Goal: Check status: Check status

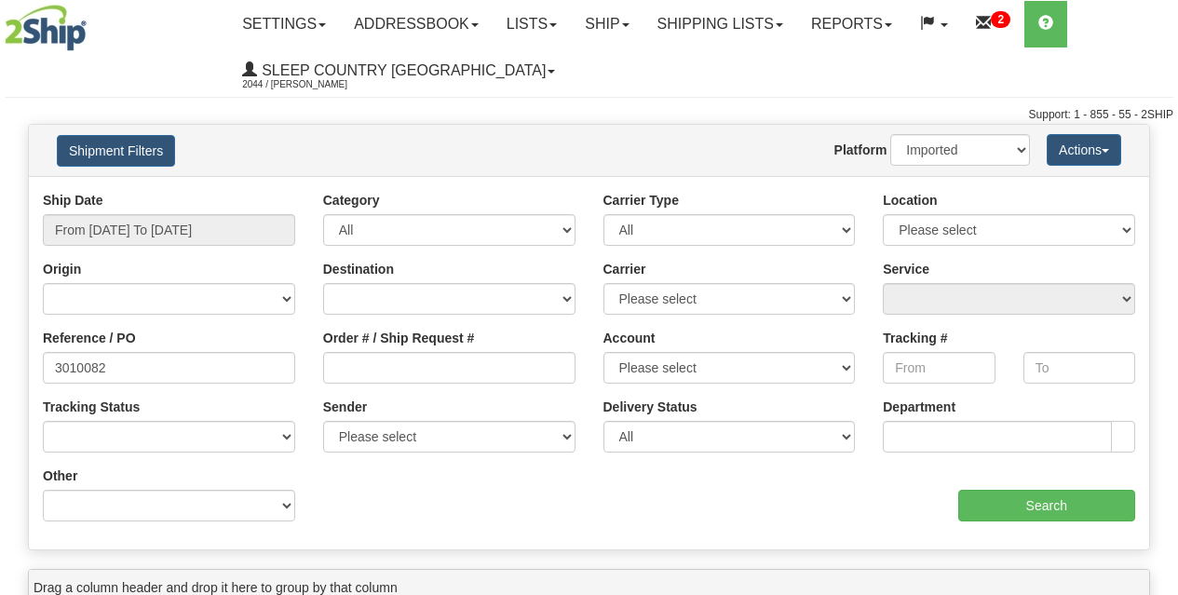
select select "1"
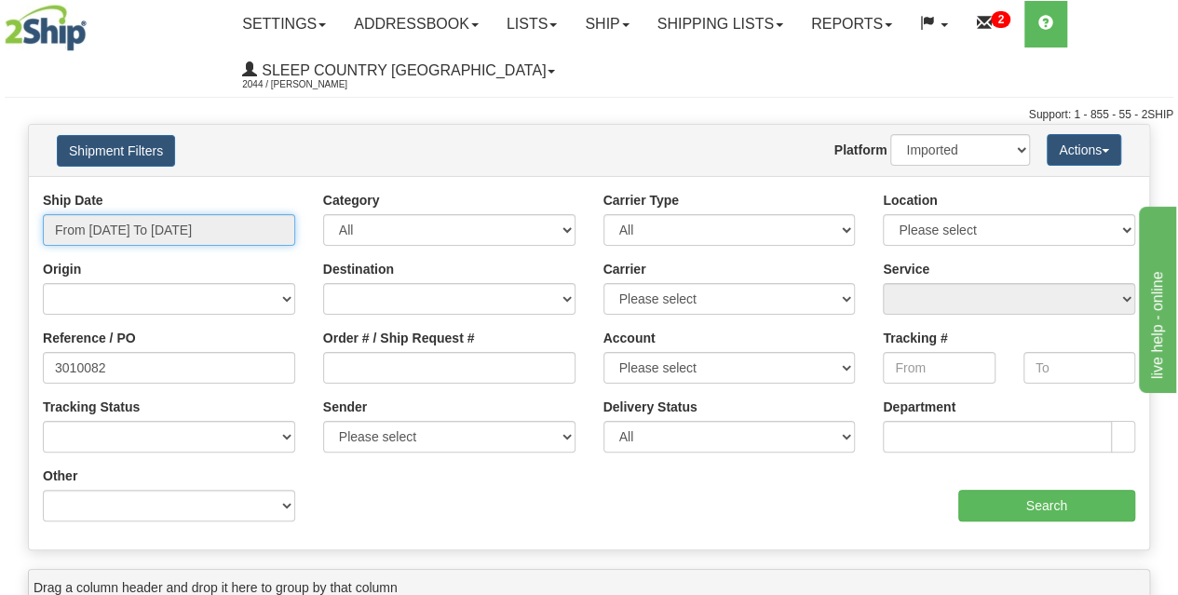
click at [156, 220] on input "From [DATE] To [DATE]" at bounding box center [169, 230] width 252 height 32
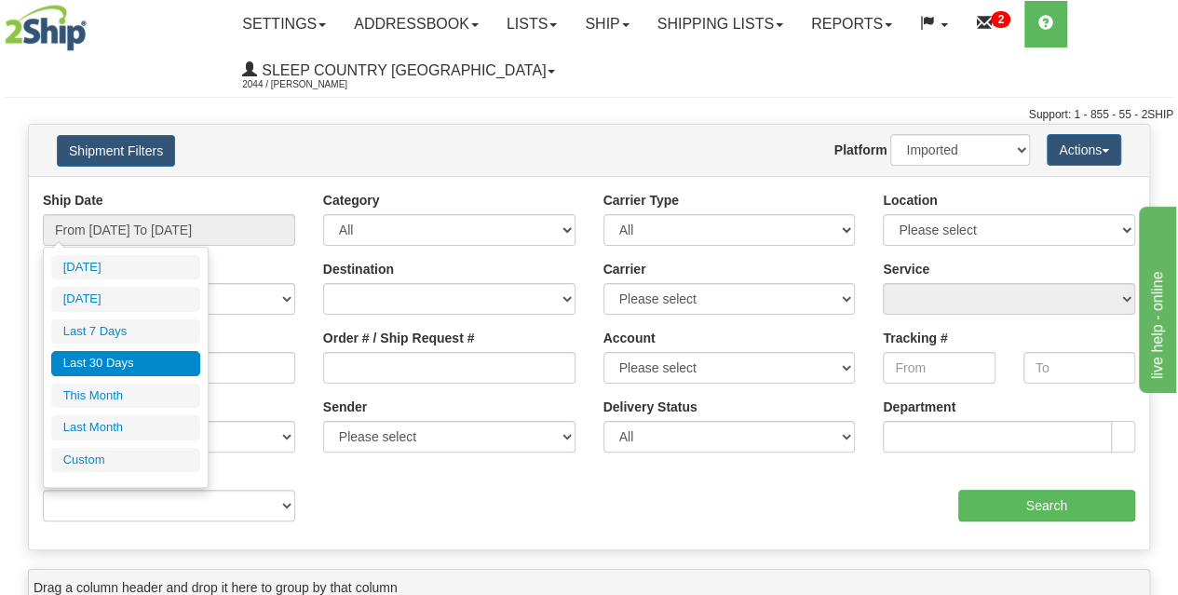
click at [122, 359] on li "Last 30 Days" at bounding box center [125, 363] width 149 height 25
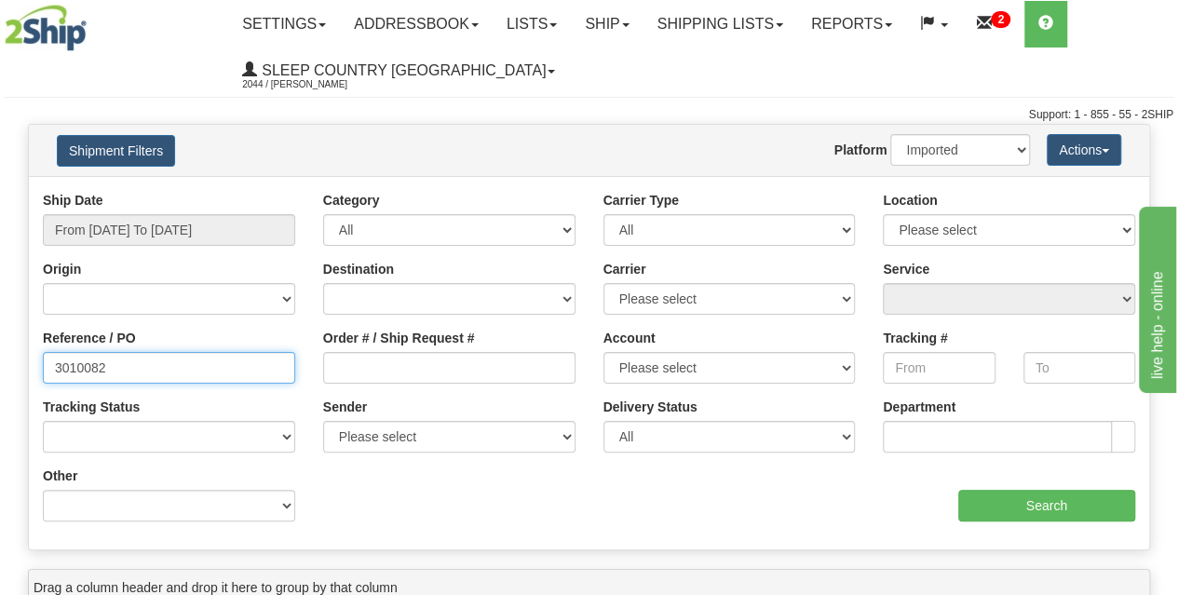
drag, startPoint x: 182, startPoint y: 364, endPoint x: 15, endPoint y: 347, distance: 167.5
click at [8, 359] on div "Please wait... × Confirm Delete Delete Cancel × Confirm Delete Yes No Cancel × …" at bounding box center [589, 540] width 1178 height 833
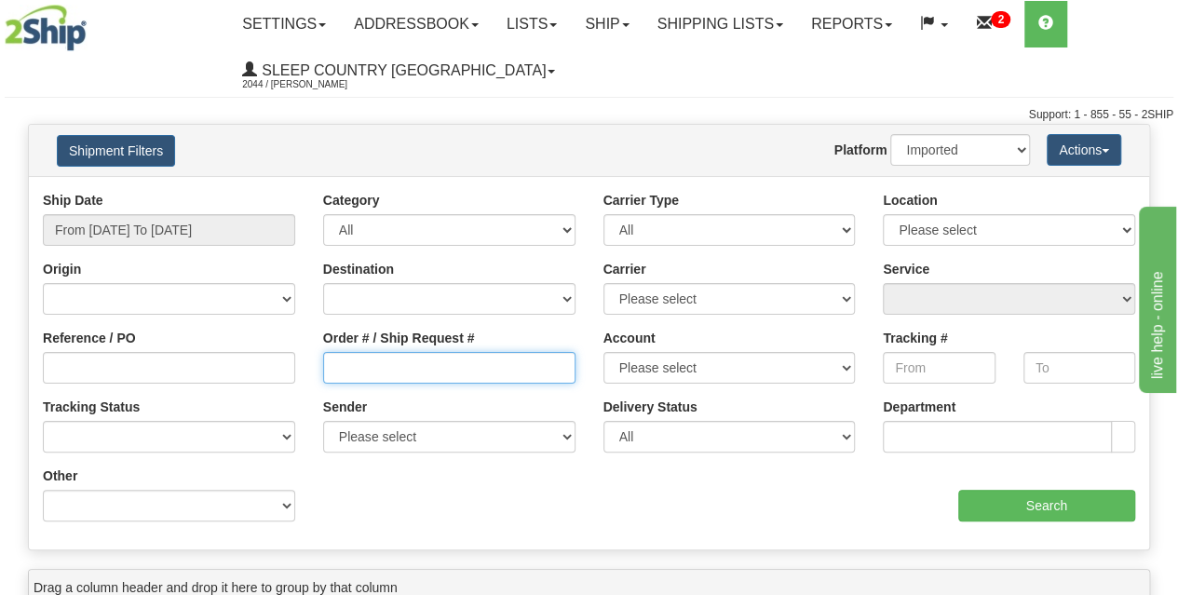
click at [432, 376] on input "Order # / Ship Request #" at bounding box center [449, 368] width 252 height 32
paste input "9000I005866"
type input "9000I005866"
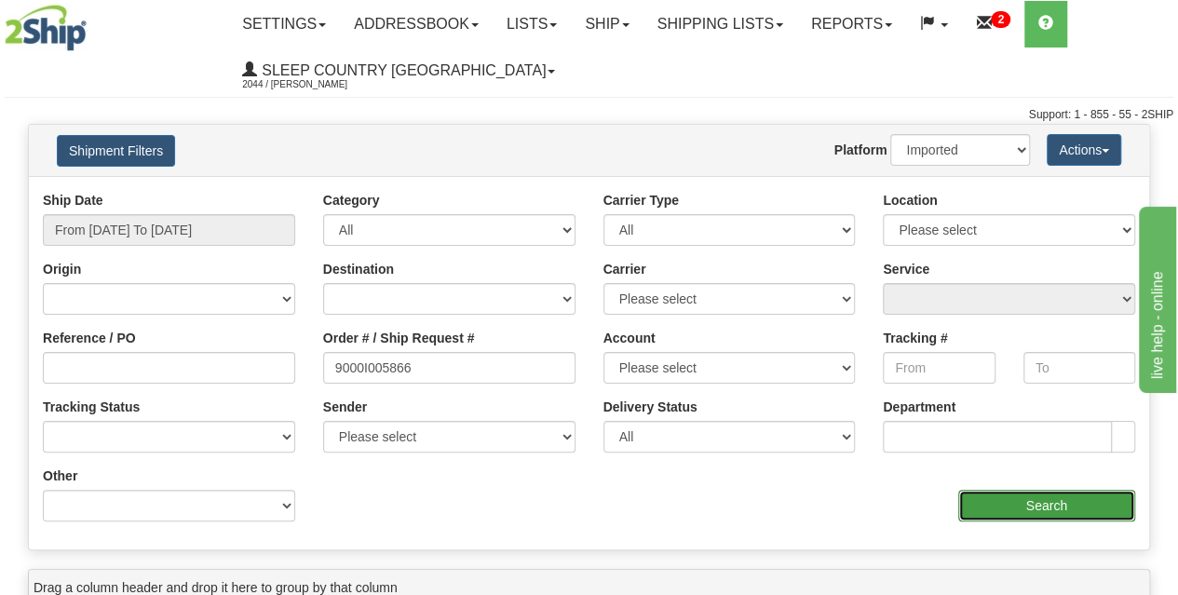
click at [1000, 515] on input "Search" at bounding box center [1047, 506] width 178 height 32
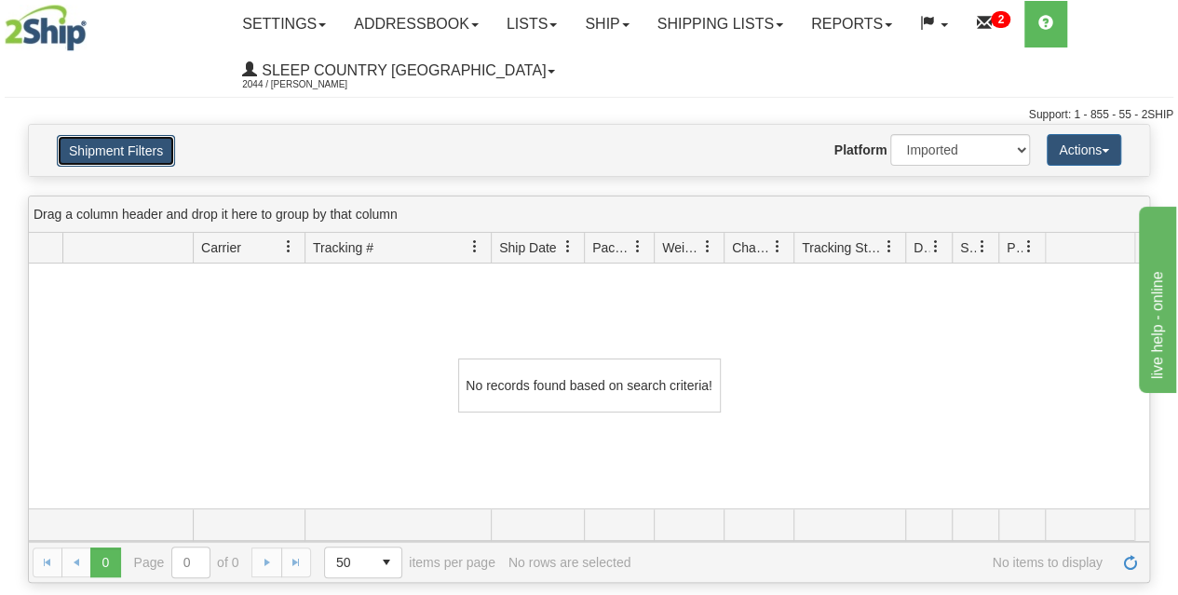
click at [142, 151] on button "Shipment Filters" at bounding box center [116, 151] width 118 height 32
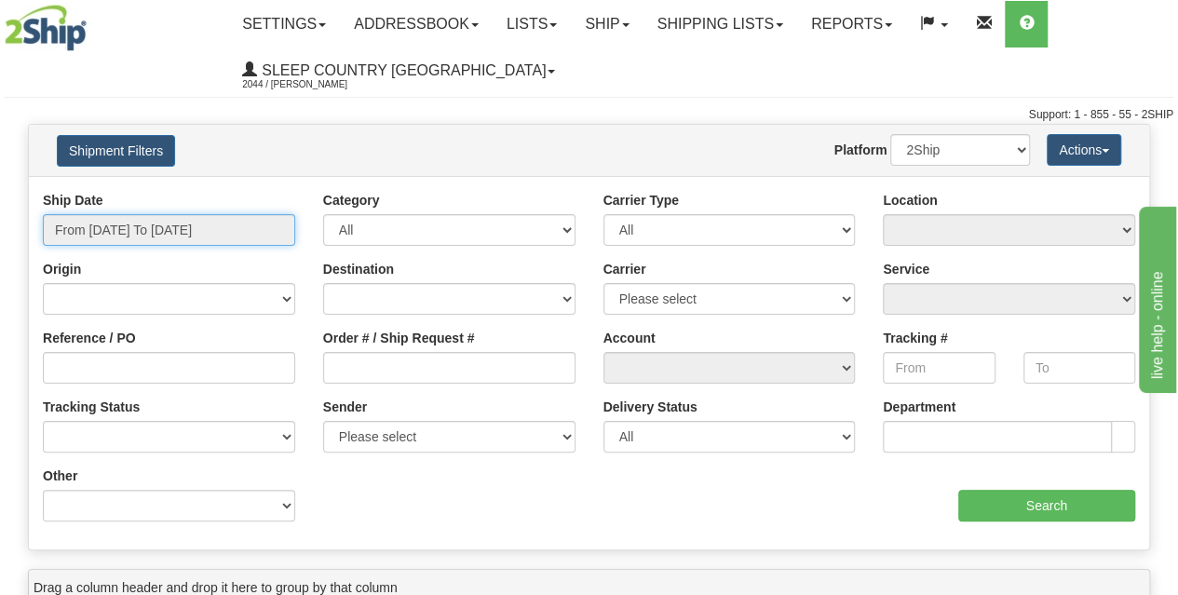
click at [149, 227] on input "From [DATE] To [DATE]" at bounding box center [169, 230] width 252 height 32
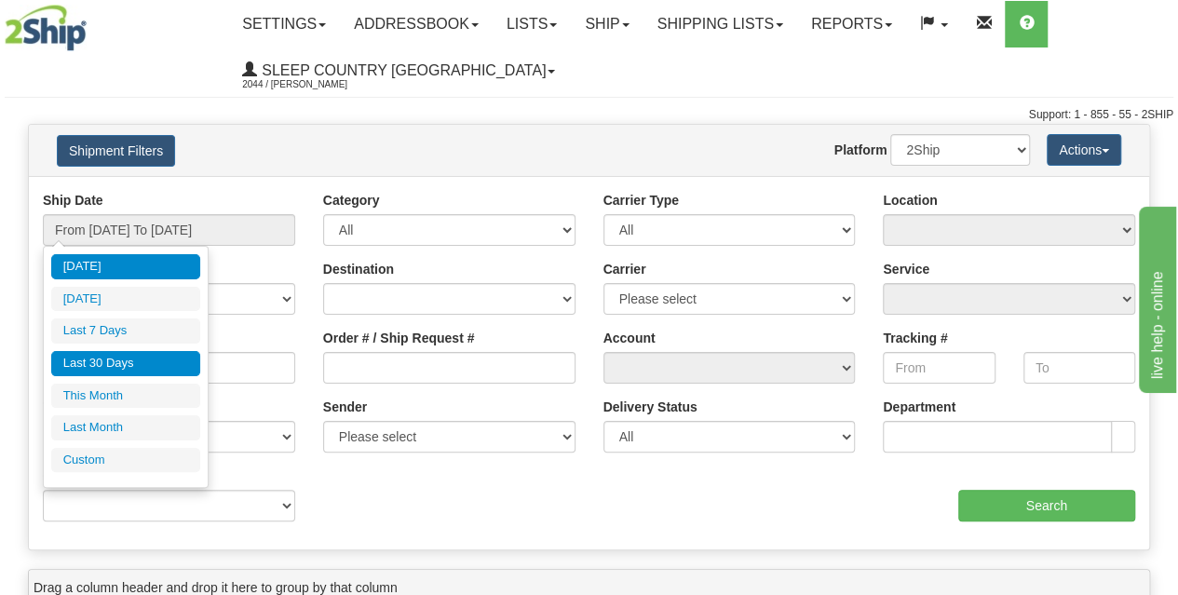
click at [114, 358] on li "Last 30 Days" at bounding box center [125, 363] width 149 height 25
type input "From [DATE] To [DATE]"
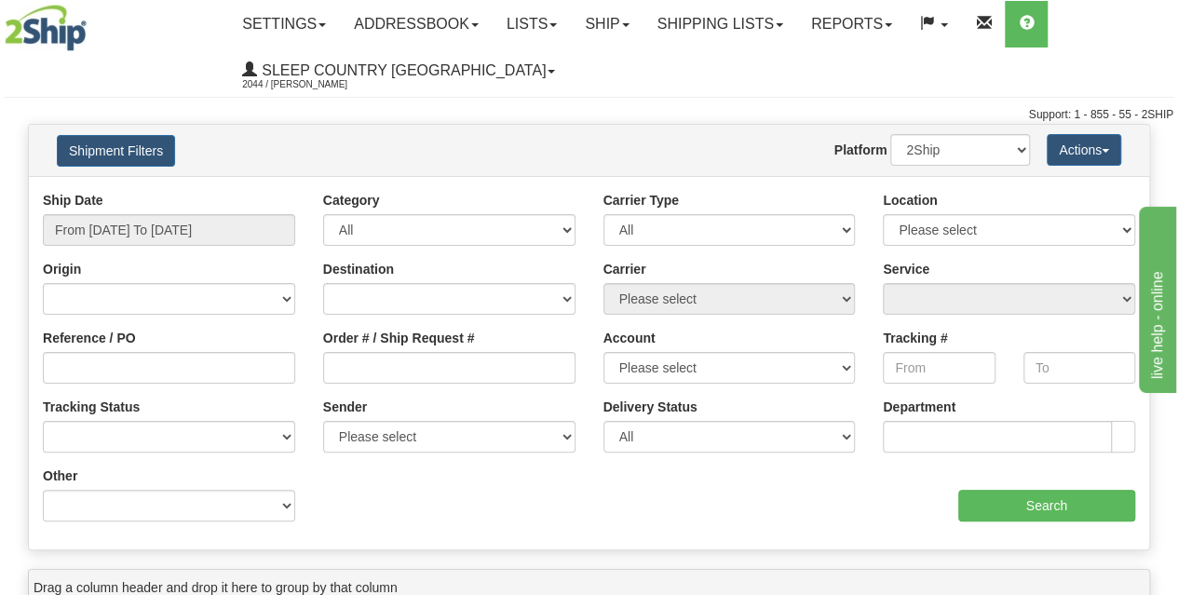
drag, startPoint x: 375, startPoint y: 351, endPoint x: 376, endPoint y: 364, distance: 13.1
click at [376, 351] on div "Order # / Ship Request #" at bounding box center [449, 356] width 252 height 55
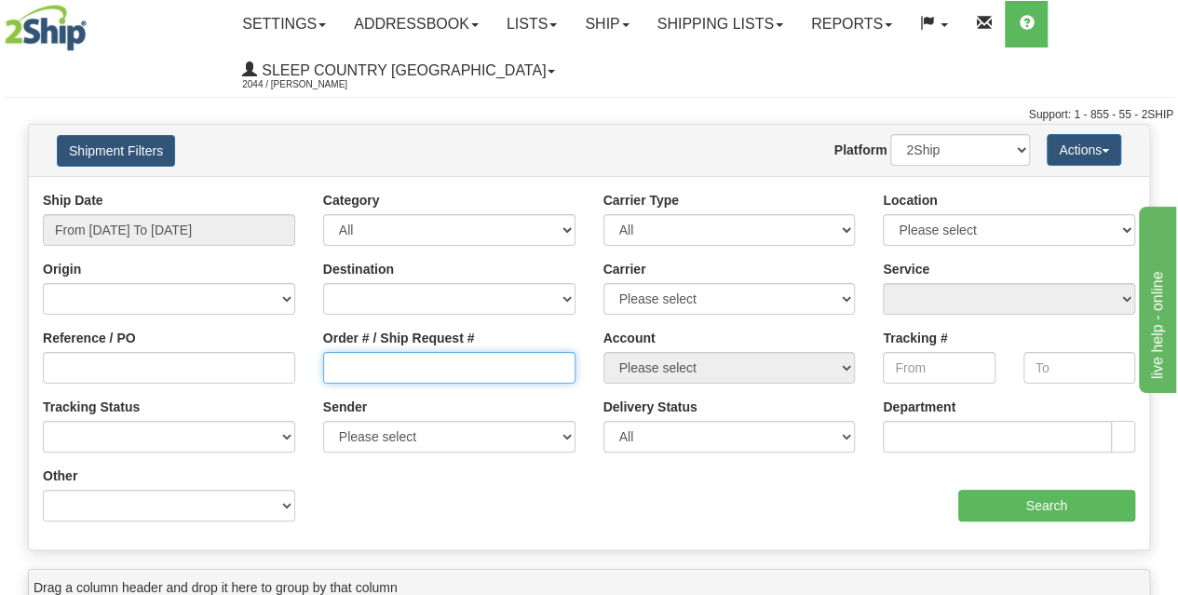
click at [373, 366] on input "Order # / Ship Request #" at bounding box center [449, 368] width 252 height 32
paste input "9000I005866"
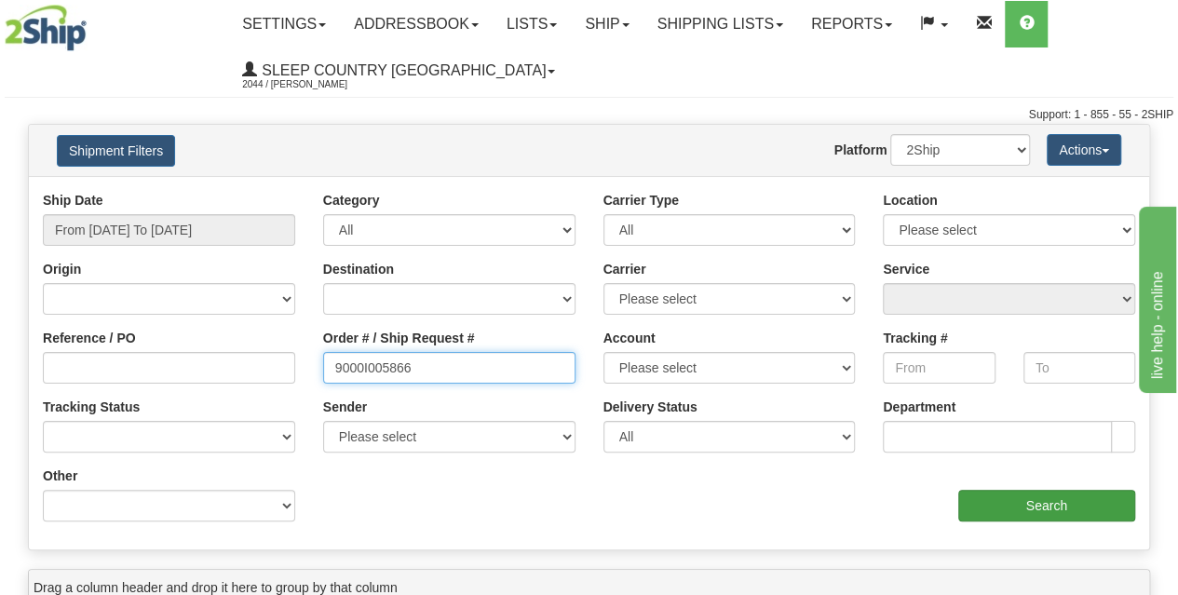
type input "9000I005866"
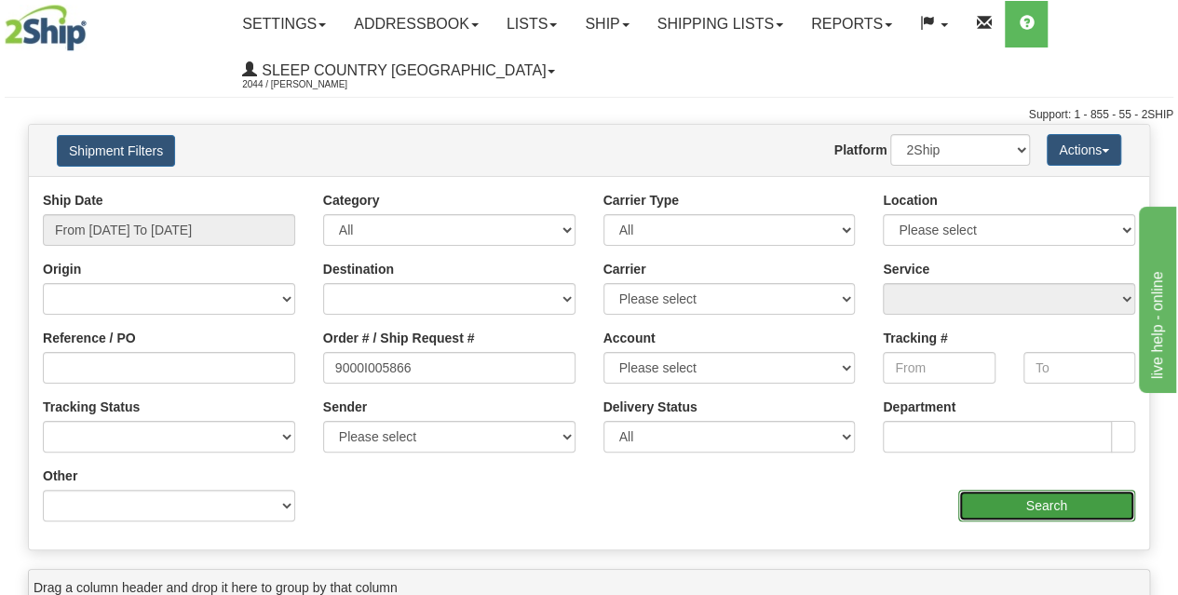
click at [1009, 501] on input "Search" at bounding box center [1047, 506] width 178 height 32
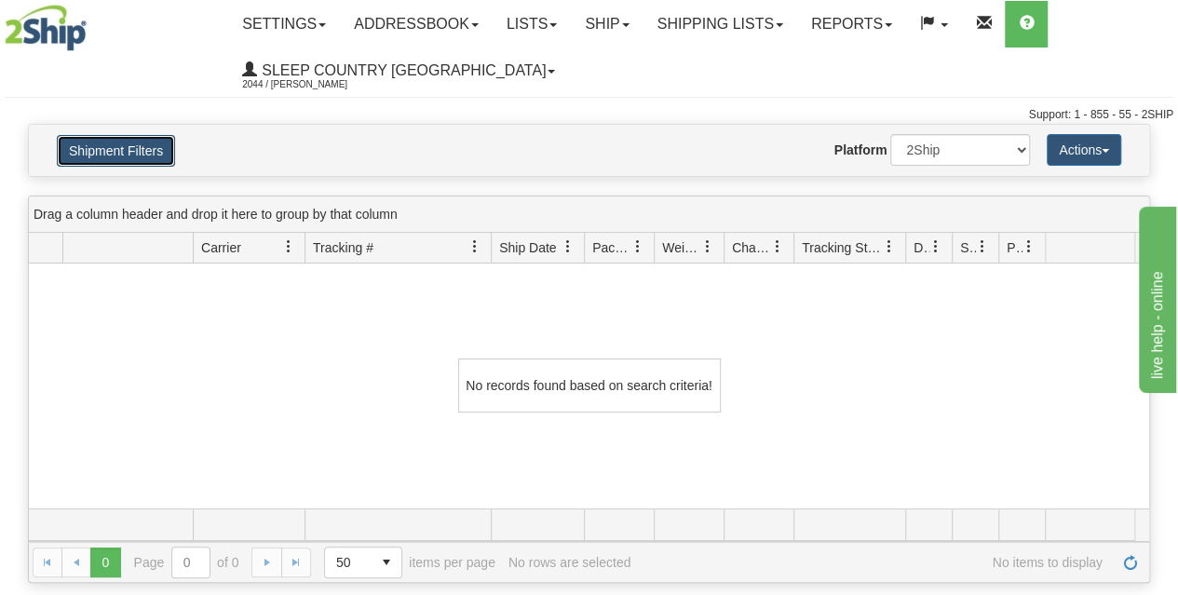
click at [123, 152] on button "Shipment Filters" at bounding box center [116, 151] width 118 height 32
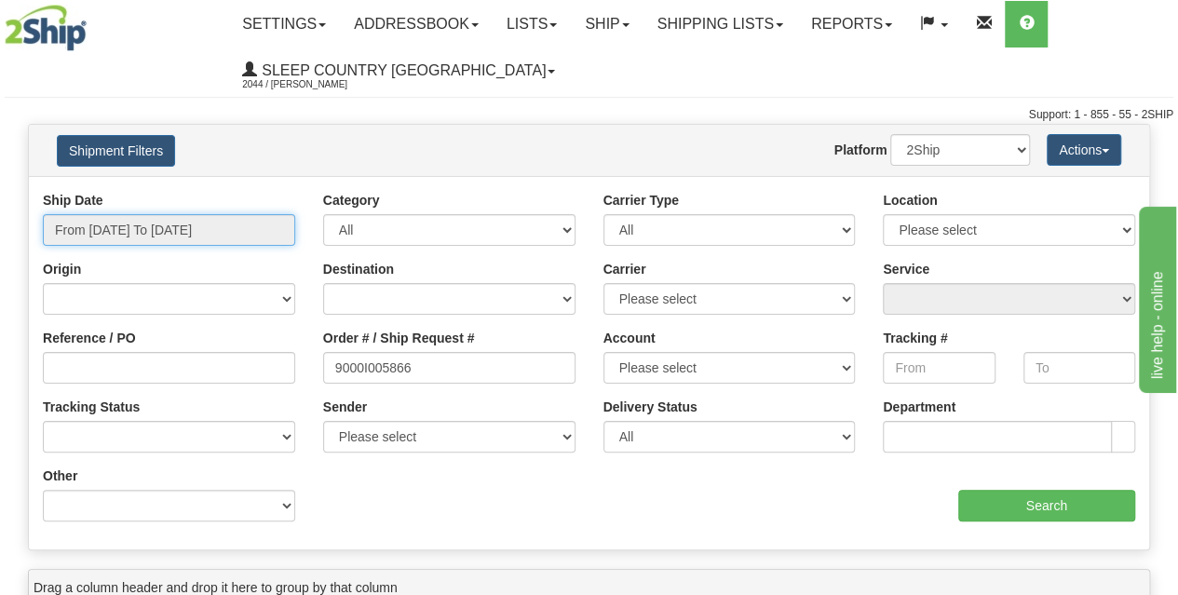
click at [138, 232] on input "From [DATE] To [DATE]" at bounding box center [169, 230] width 252 height 32
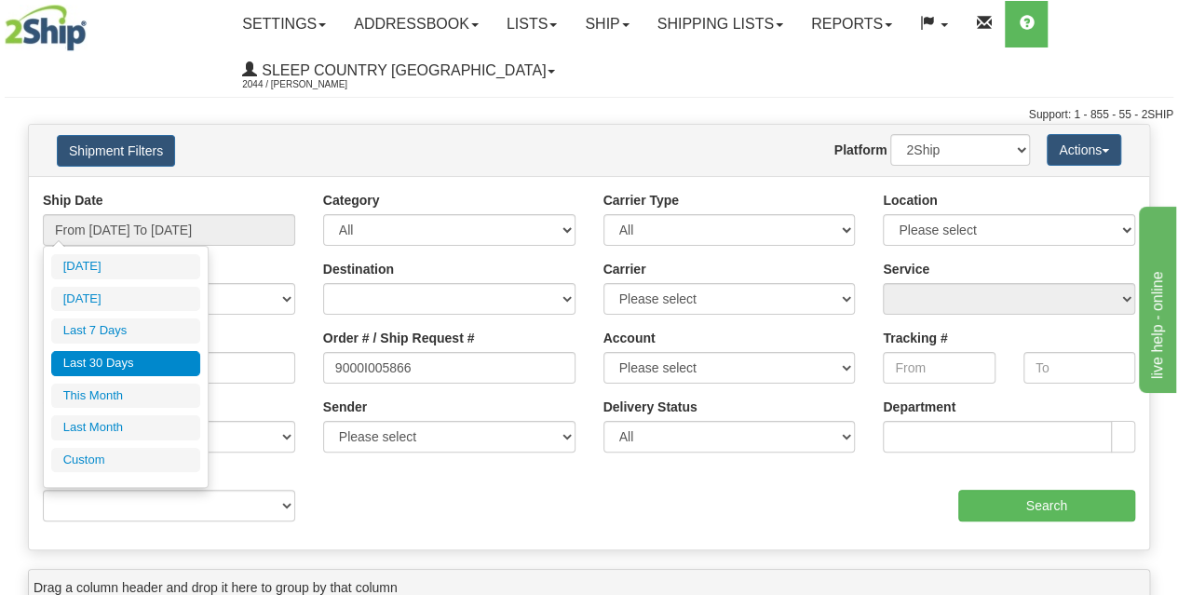
click at [126, 355] on li "Last 30 Days" at bounding box center [125, 363] width 149 height 25
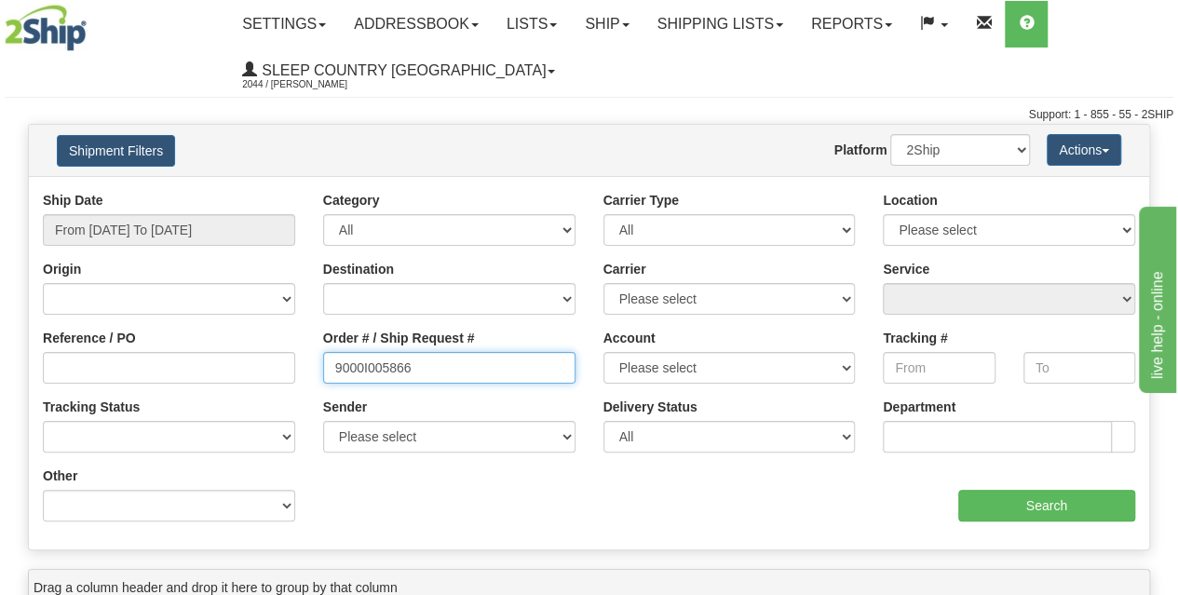
drag, startPoint x: 458, startPoint y: 372, endPoint x: 196, endPoint y: 368, distance: 262.6
click at [205, 191] on div "Reference / PO Order # / Ship Request # 9000I005866 Account Please select [GEOG…" at bounding box center [589, 191] width 1120 height 0
paste input "9002I038789"
type input "9002I038789"
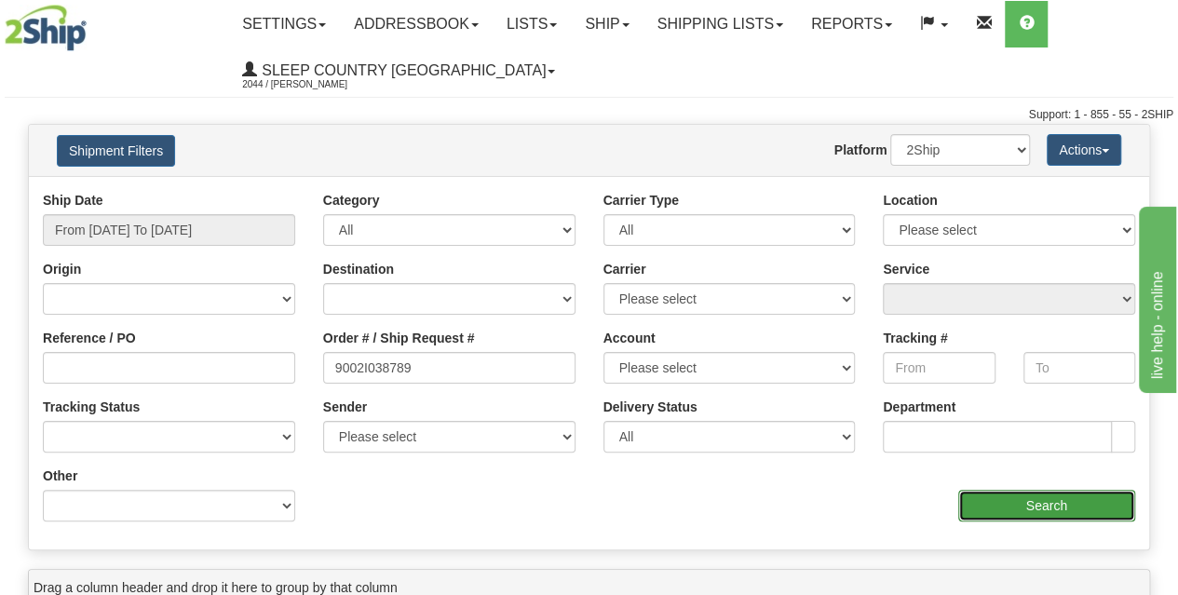
click at [1026, 505] on input "Search" at bounding box center [1047, 506] width 178 height 32
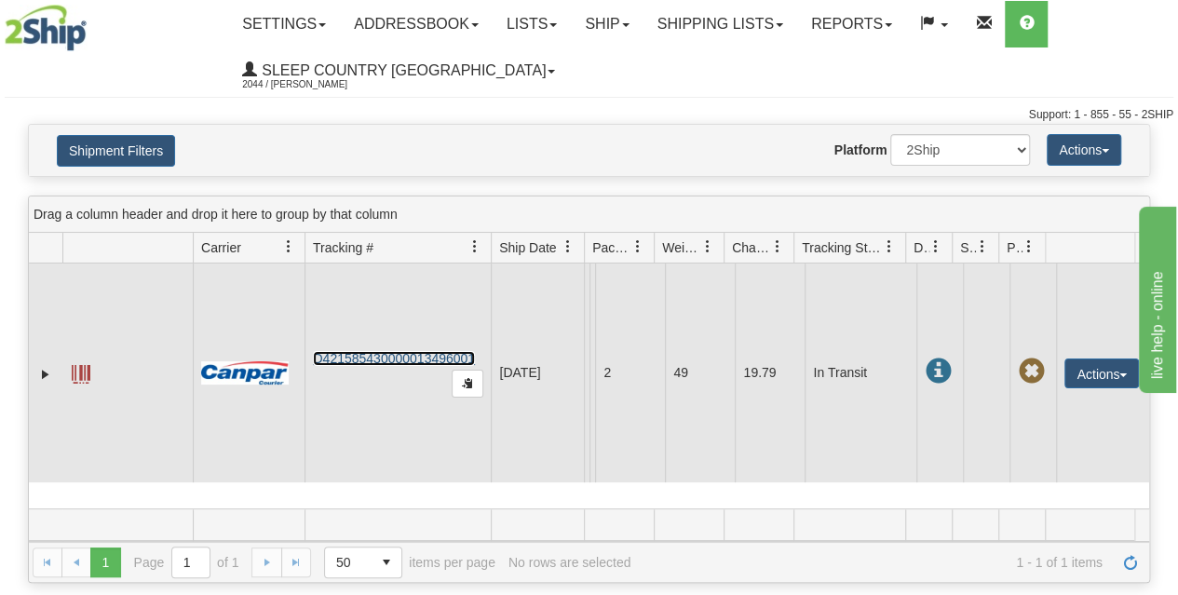
click at [368, 366] on link "D421585430000013496001" at bounding box center [394, 358] width 162 height 15
